Goal: Navigation & Orientation: Find specific page/section

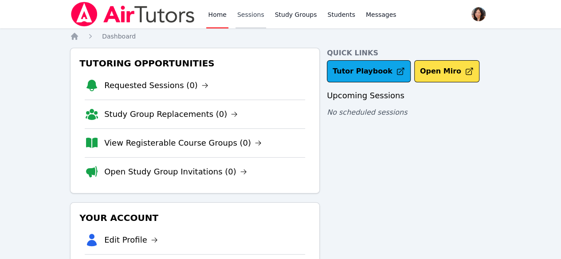
click at [243, 13] on link "Sessions" at bounding box center [250, 14] width 31 height 28
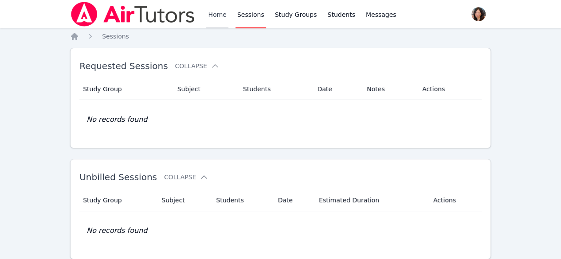
click at [209, 12] on link "Home" at bounding box center [217, 14] width 22 height 28
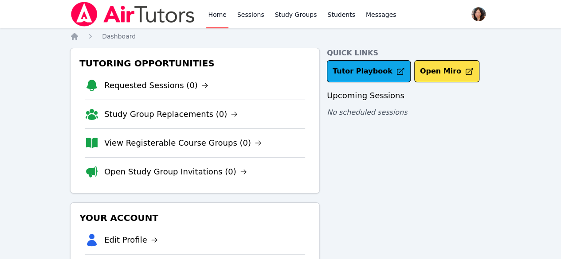
click at [215, 16] on link "Home" at bounding box center [217, 14] width 22 height 28
click at [162, 120] on link "Study Group Replacements (0)" at bounding box center [170, 114] width 133 height 12
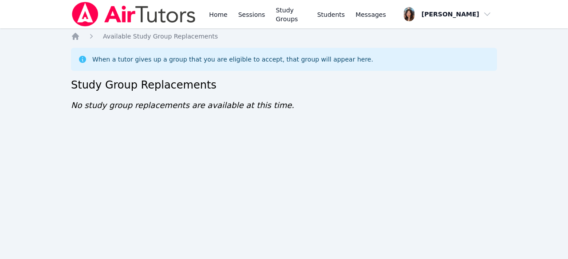
click at [219, 16] on link "Home" at bounding box center [218, 14] width 22 height 28
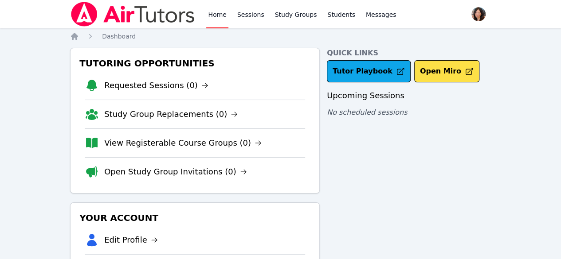
click at [181, 90] on link "Requested Sessions (0)" at bounding box center [156, 85] width 104 height 12
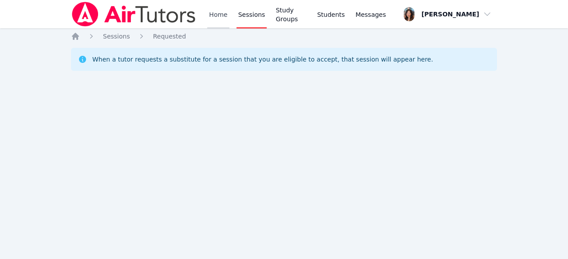
click at [218, 14] on link "Home" at bounding box center [218, 14] width 22 height 28
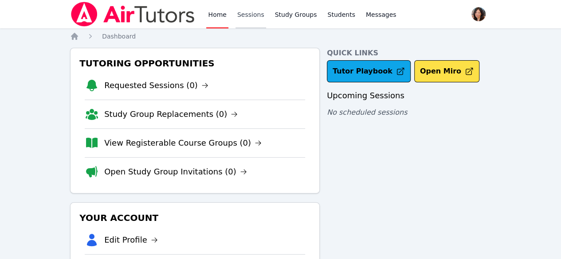
click at [239, 20] on link "Sessions" at bounding box center [250, 14] width 31 height 28
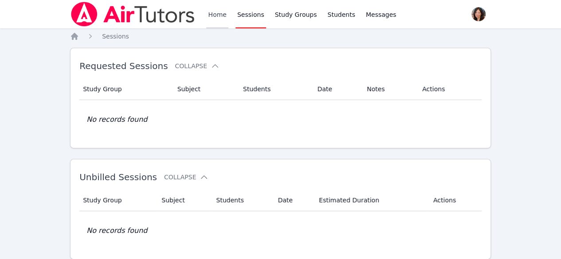
click at [216, 13] on link "Home" at bounding box center [217, 14] width 22 height 28
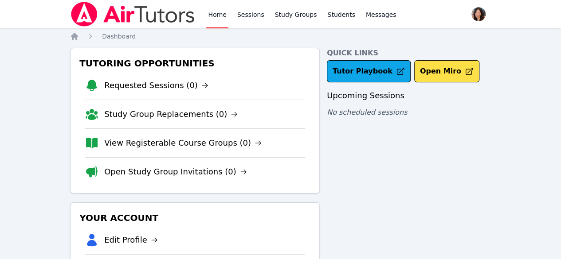
click at [221, 12] on link "Home" at bounding box center [217, 14] width 22 height 28
click at [249, 17] on link "Sessions" at bounding box center [250, 14] width 31 height 28
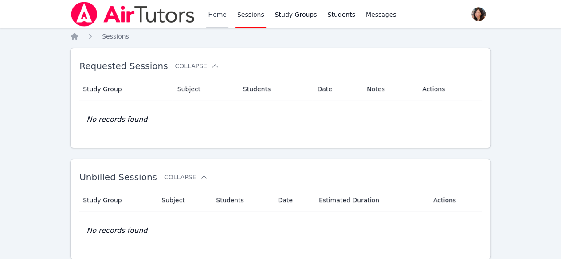
click at [223, 15] on link "Home" at bounding box center [217, 14] width 22 height 28
